Goal: Information Seeking & Learning: Learn about a topic

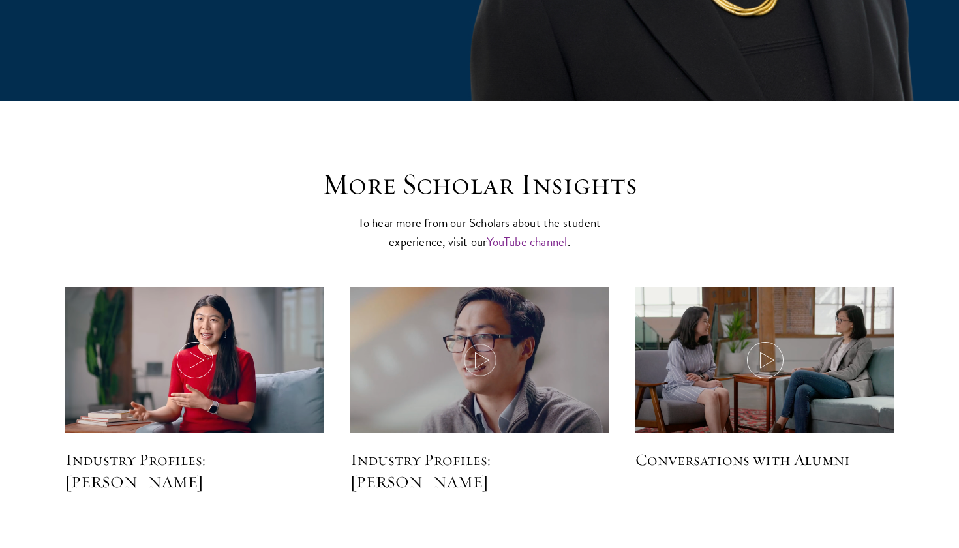
scroll to position [3904, 0]
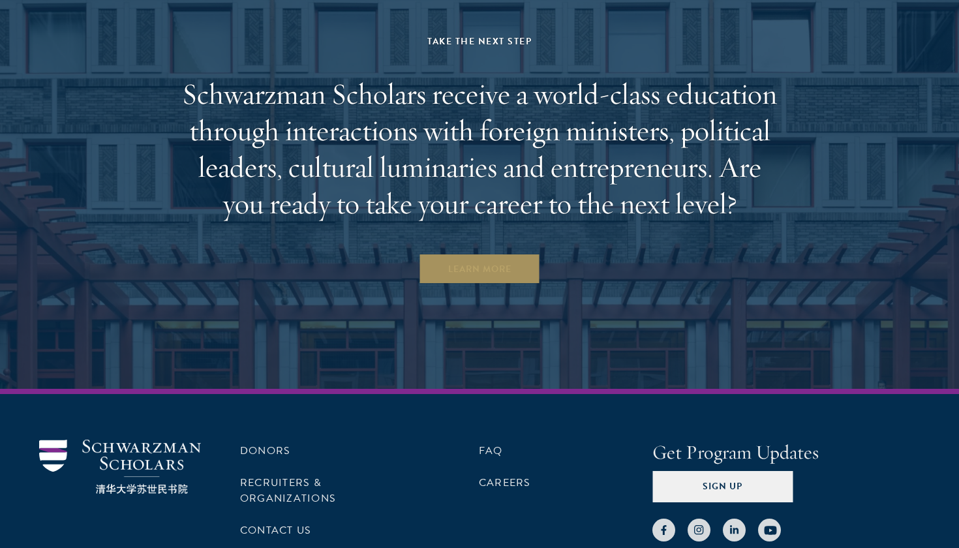
click at [479, 253] on link "Learn More" at bounding box center [480, 268] width 122 height 31
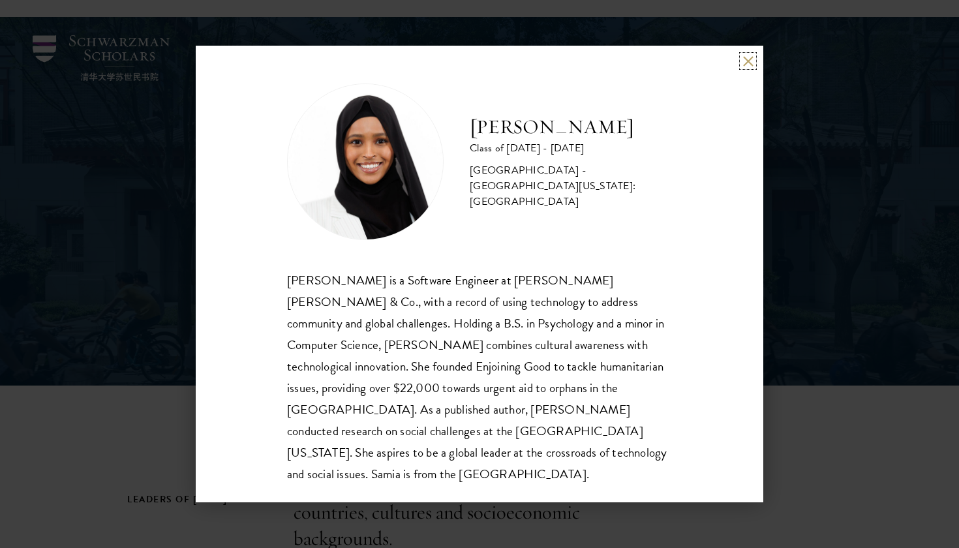
scroll to position [15, 0]
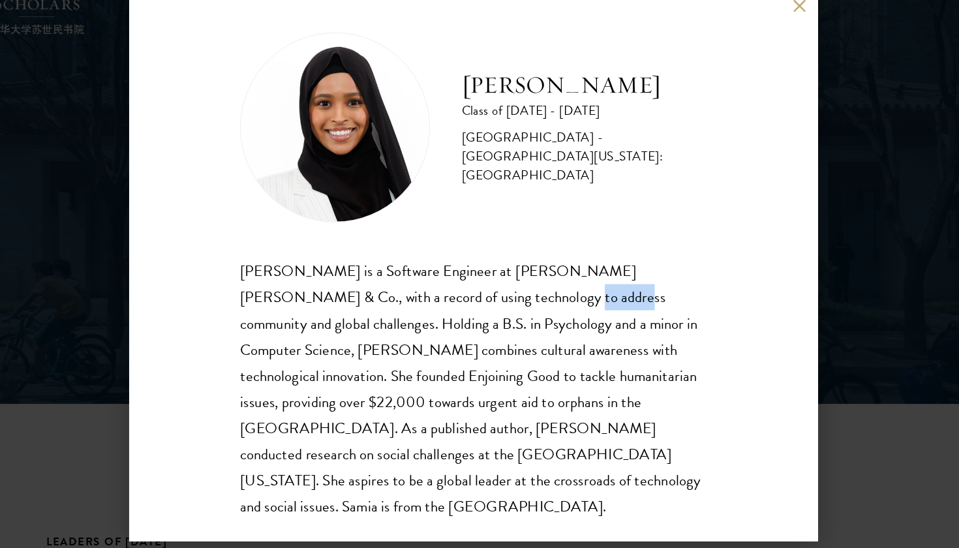
drag, startPoint x: 418, startPoint y: 251, endPoint x: 379, endPoint y: 236, distance: 41.3
click at [379, 269] on div "Samia Abdi is a Software Engineer at JP Morgan Chase & Co., with a record of us…" at bounding box center [479, 376] width 385 height 215
drag, startPoint x: 346, startPoint y: 292, endPoint x: 266, endPoint y: 285, distance: 79.9
click at [287, 285] on div "Samia Abdi is a Software Engineer at JP Morgan Chase & Co., with a record of us…" at bounding box center [479, 376] width 385 height 215
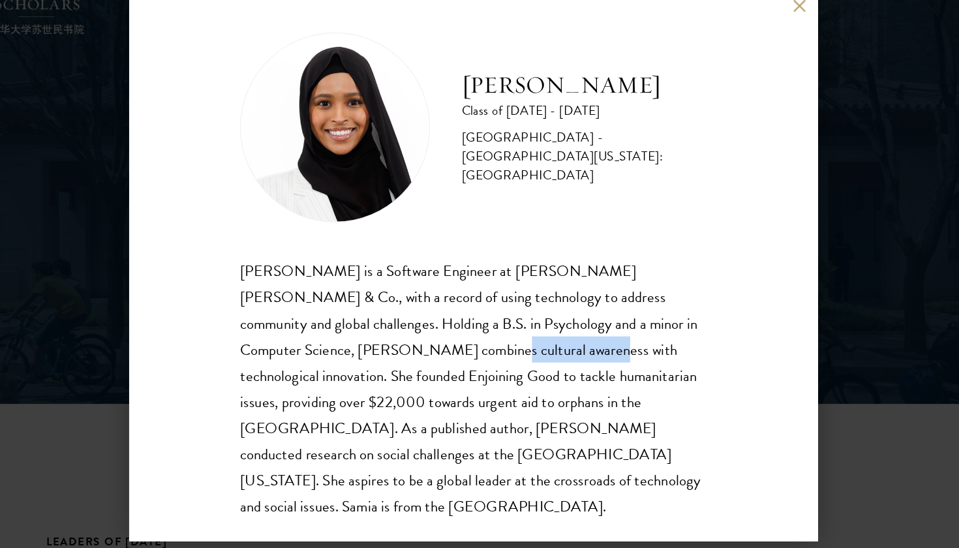
click at [287, 285] on div "Samia Abdi is a Software Engineer at JP Morgan Chase & Co., with a record of us…" at bounding box center [479, 376] width 385 height 215
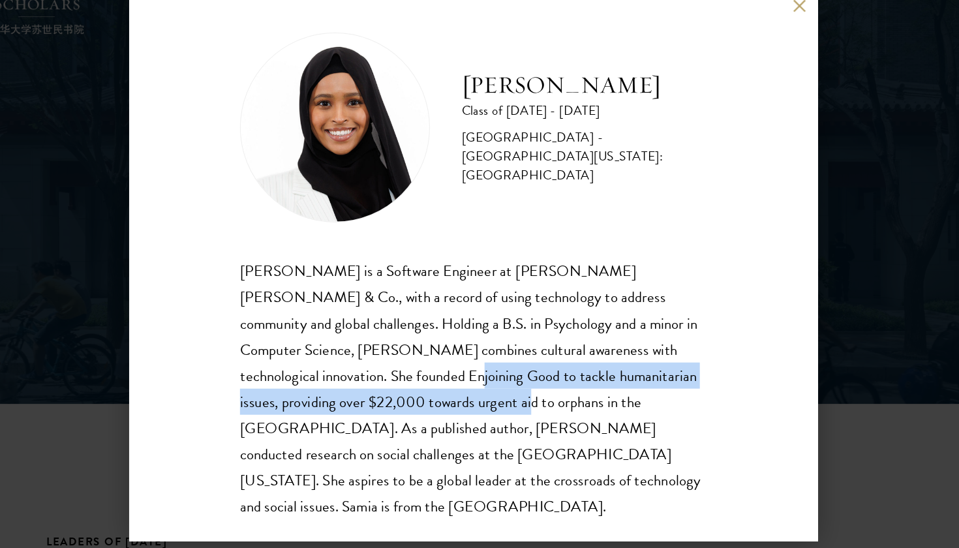
drag, startPoint x: 234, startPoint y: 314, endPoint x: 297, endPoint y: 320, distance: 63.6
click at [296, 320] on div "Samia Abdi is a Software Engineer at JP Morgan Chase & Co., with a record of us…" at bounding box center [479, 376] width 385 height 215
click at [297, 320] on div "Samia Abdi is a Software Engineer at JP Morgan Chase & Co., with a record of us…" at bounding box center [479, 376] width 385 height 215
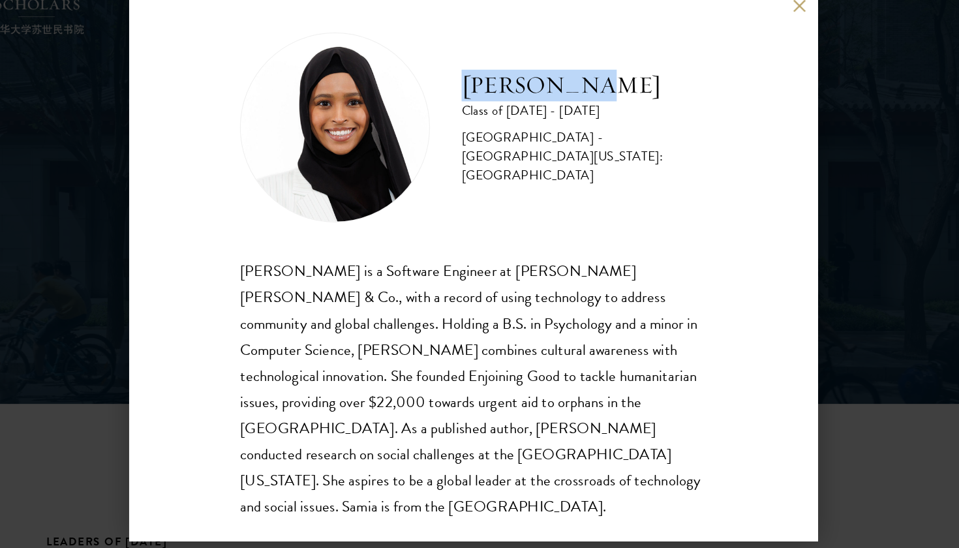
drag, startPoint x: 383, startPoint y: 76, endPoint x: 495, endPoint y: 82, distance: 112.3
click at [495, 114] on h2 "[PERSON_NAME]" at bounding box center [571, 127] width 202 height 26
copy h2 "[PERSON_NAME]"
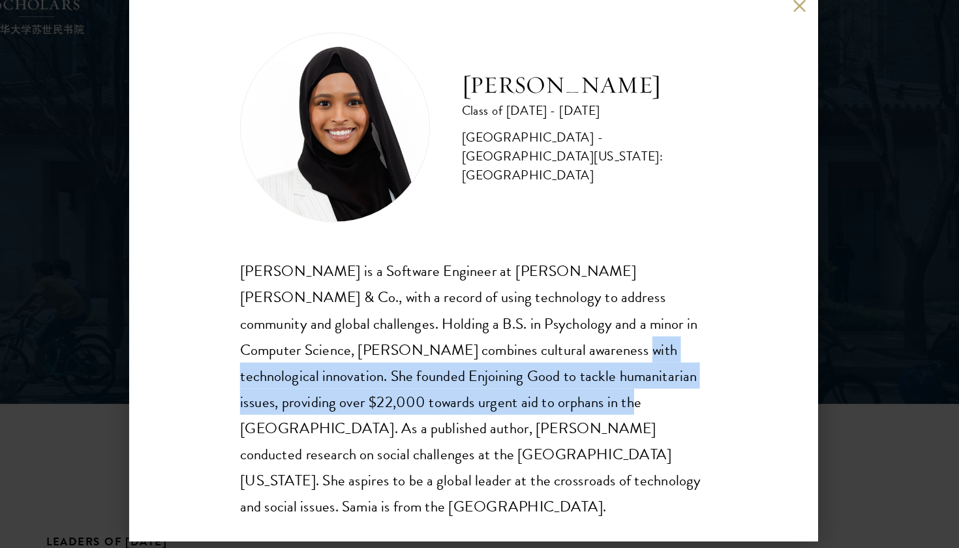
drag, startPoint x: 378, startPoint y: 327, endPoint x: 367, endPoint y: 296, distance: 33.2
click at [367, 296] on div "Samia Abdi is a Software Engineer at JP Morgan Chase & Co., with a record of us…" at bounding box center [479, 376] width 385 height 215
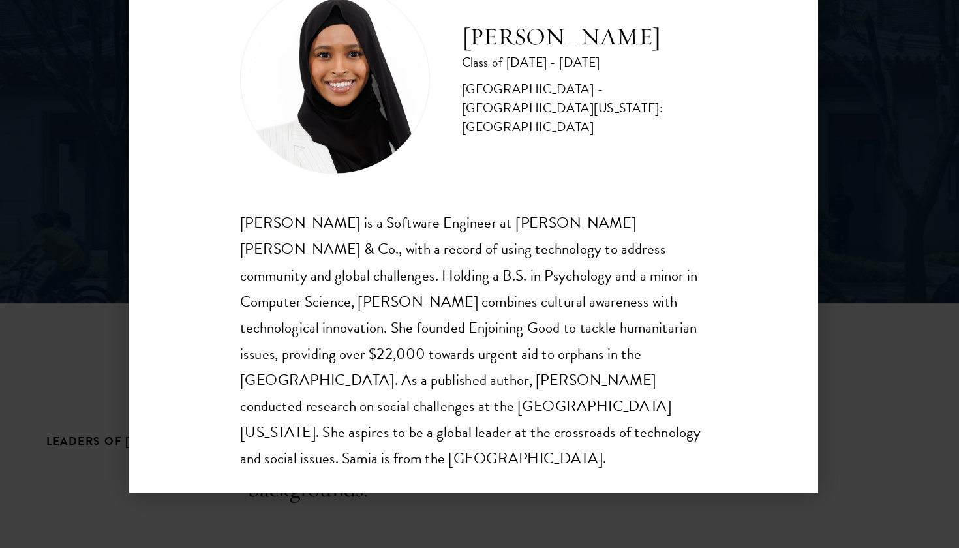
scroll to position [113, 0]
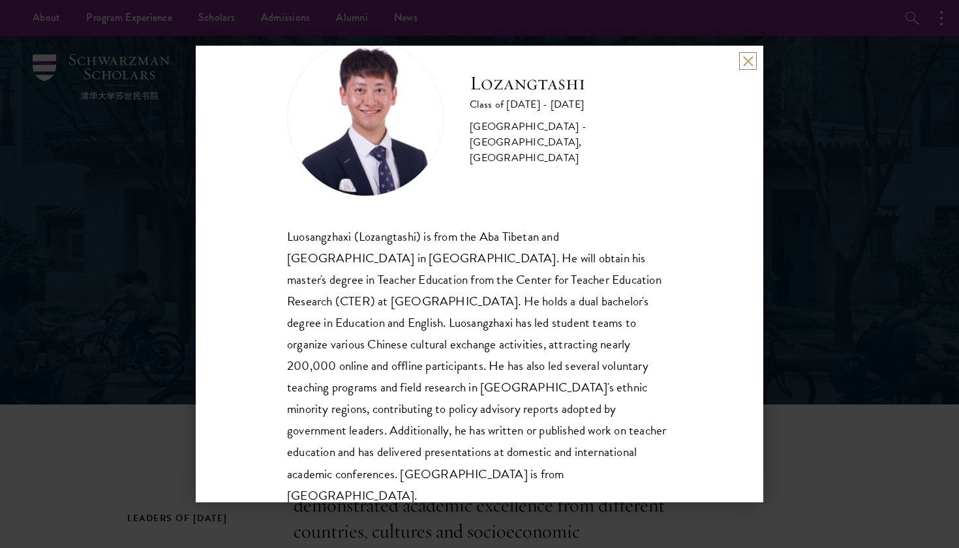
scroll to position [44, 0]
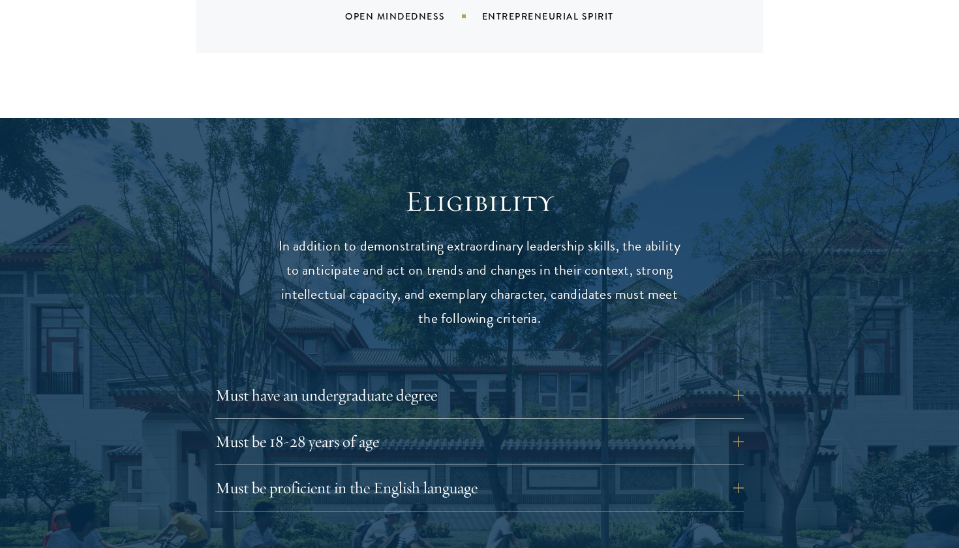
scroll to position [1632, 0]
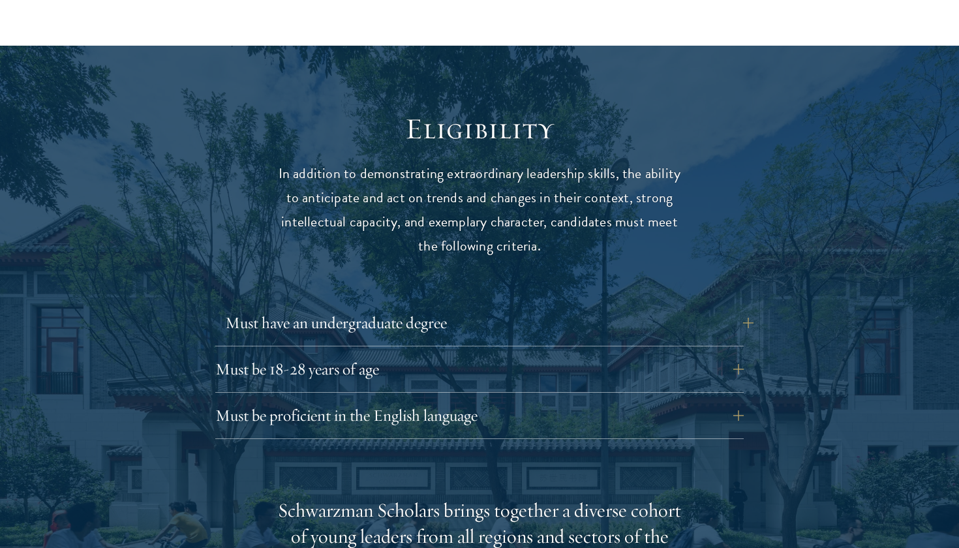
click at [450, 307] on button "Must have an undergraduate degree" at bounding box center [489, 322] width 528 height 31
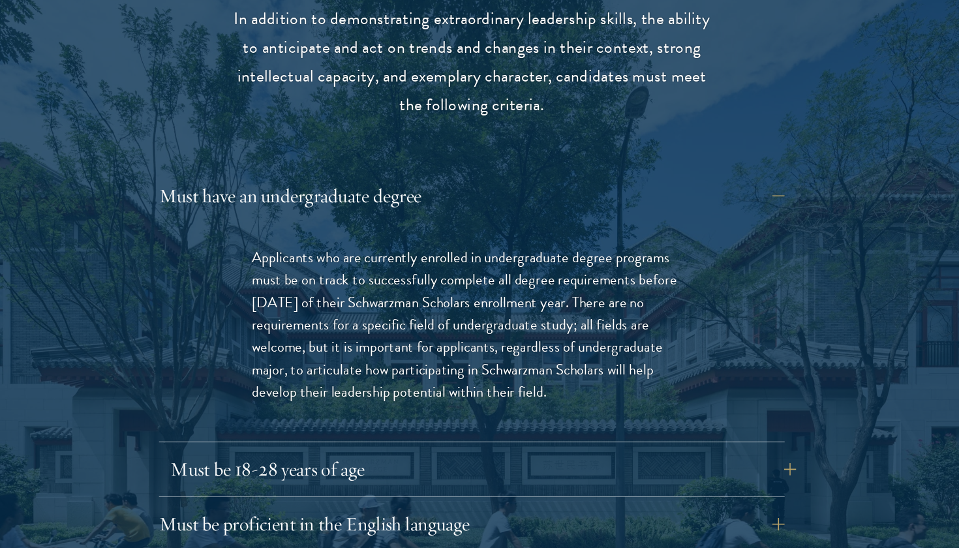
scroll to position [1723, 0]
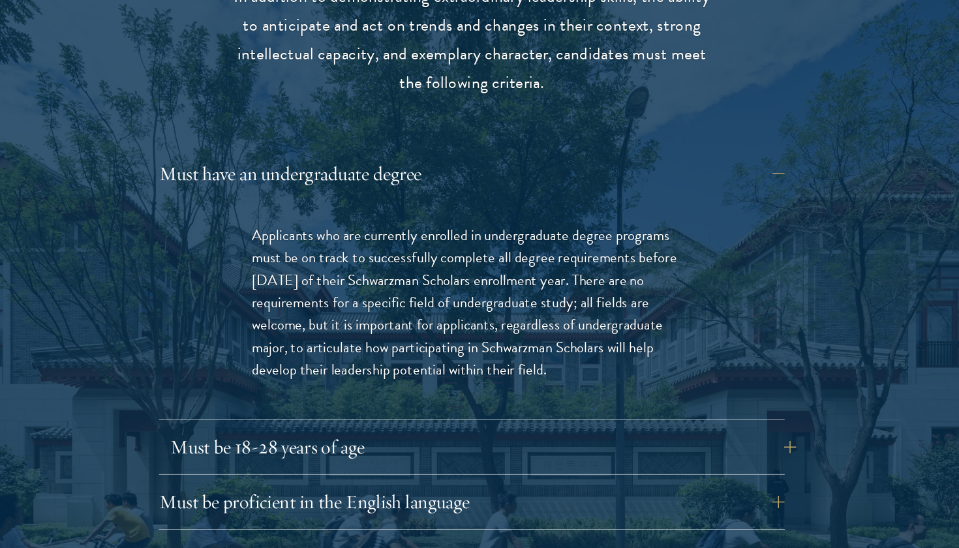
click at [475, 447] on button "Must be 18-28 years of age" at bounding box center [489, 462] width 528 height 31
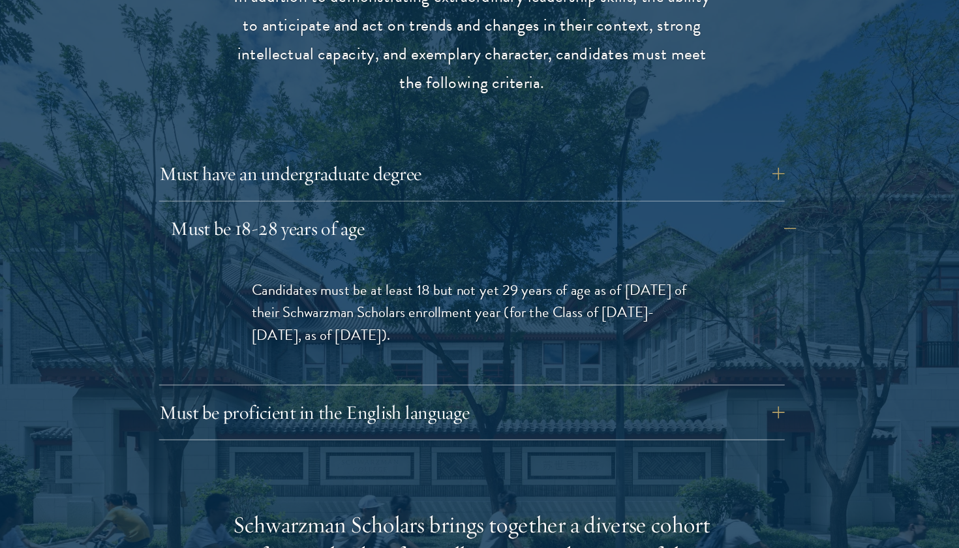
scroll to position [1725, 0]
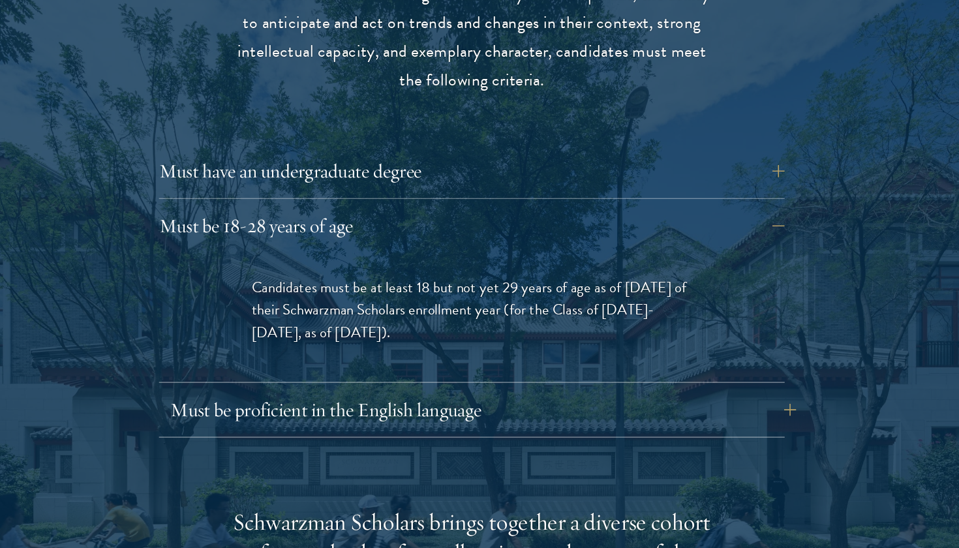
click at [475, 416] on button "Must be proficient in the English language" at bounding box center [489, 431] width 528 height 31
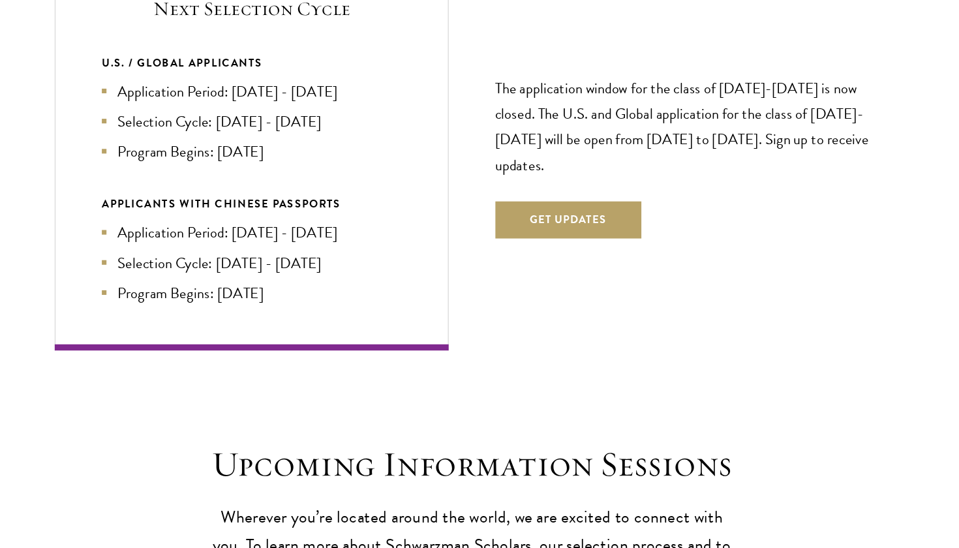
scroll to position [3172, 0]
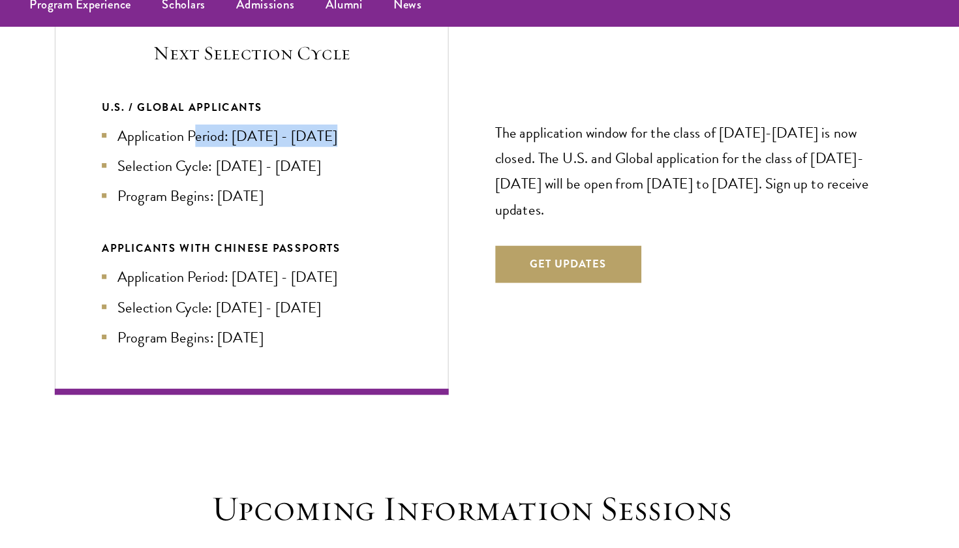
drag, startPoint x: 164, startPoint y: 74, endPoint x: 280, endPoint y: 74, distance: 116.1
click at [280, 119] on li "Application Period: Apr 2026 - Sep 2026" at bounding box center [293, 128] width 253 height 19
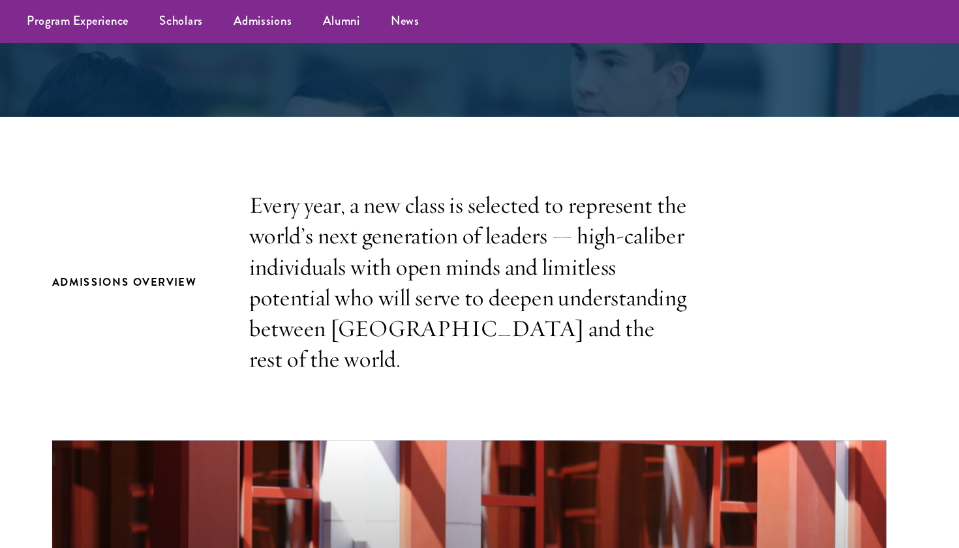
scroll to position [305, 0]
